Goal: Check status: Check status

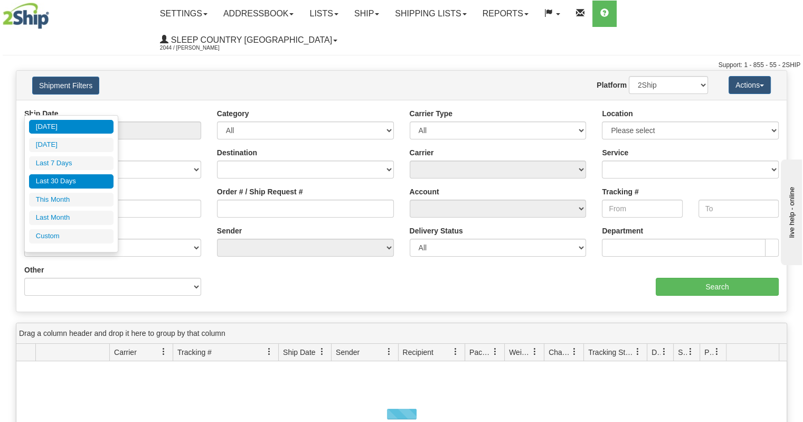
click at [76, 175] on li "Last 30 Days" at bounding box center [71, 181] width 85 height 14
type input "From [DATE] To [DATE]"
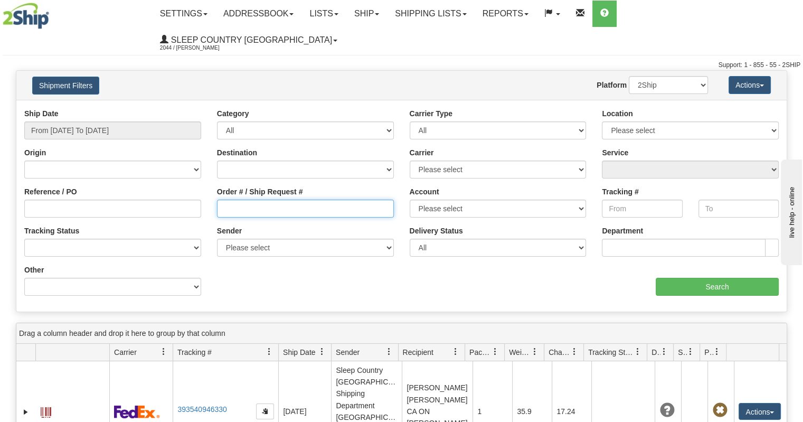
click at [233, 200] on input "Order # / Ship Request #" at bounding box center [305, 209] width 177 height 18
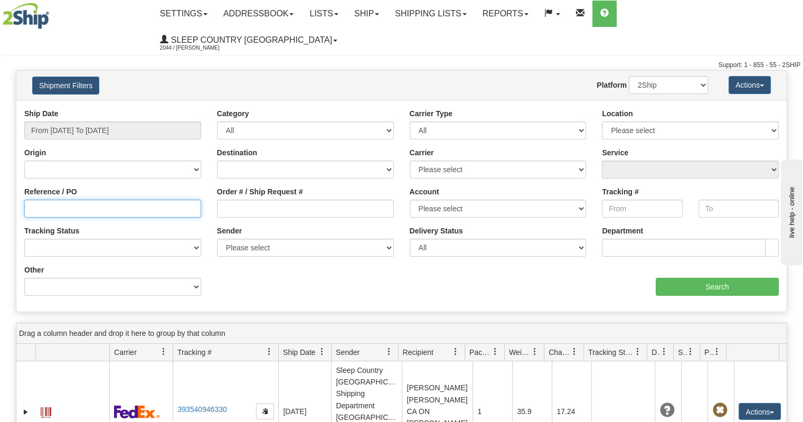
click at [150, 200] on input "Reference / PO" at bounding box center [112, 209] width 177 height 18
paste input "1058460"
type input "1058460"
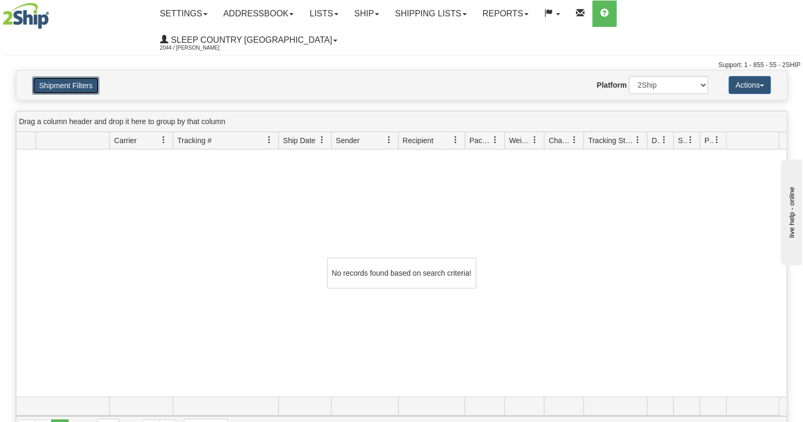
click at [73, 77] on button "Shipment Filters" at bounding box center [65, 86] width 67 height 18
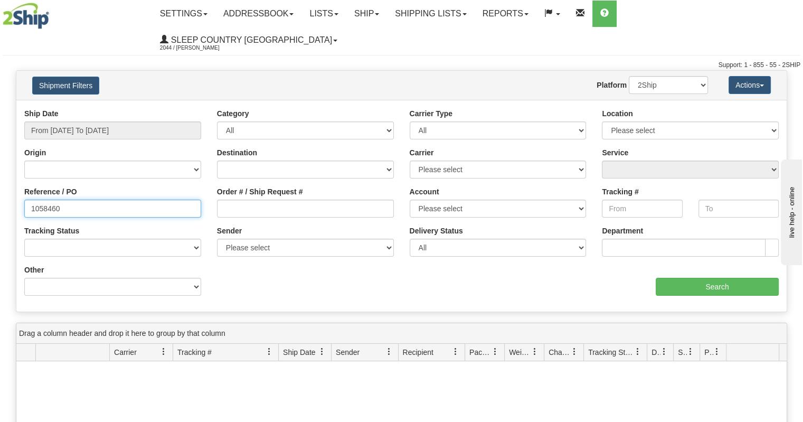
click at [69, 200] on input "1058460" at bounding box center [112, 209] width 177 height 18
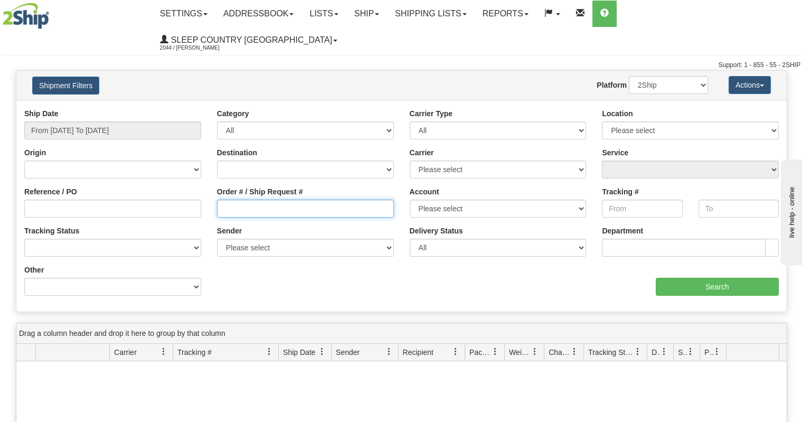
click at [247, 200] on input "Order # / Ship Request #" at bounding box center [305, 209] width 177 height 18
paste input "1058460"
type input "1058460"
